Goal: Task Accomplishment & Management: Complete application form

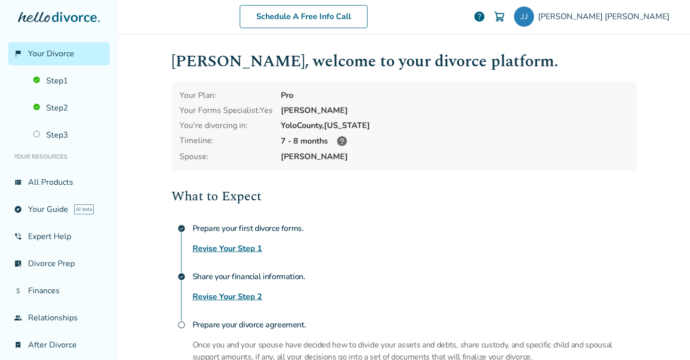
click at [236, 248] on link "Revise Your Step 1" at bounding box center [228, 248] width 70 height 12
click at [427, 23] on div "Schedule A Free Info Call" at bounding box center [304, 16] width 340 height 23
click at [235, 245] on link "Revise Your Step 1" at bounding box center [228, 248] width 70 height 12
